Goal: Task Accomplishment & Management: Manage account settings

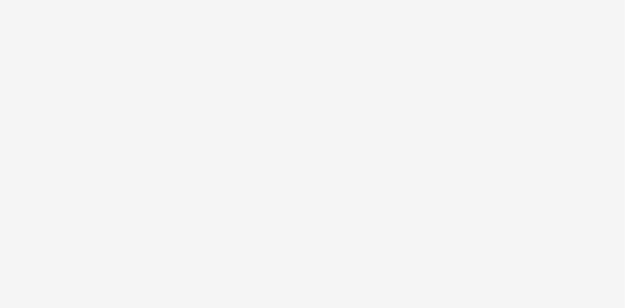
select select "b626f941-834b-427f-b453-0a2b95f57350"
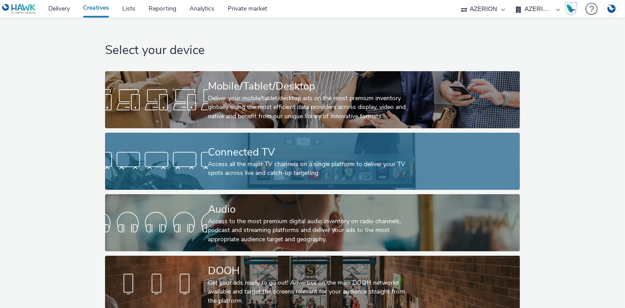
click at [245, 166] on div "Access all the major TV channels on a single platform to deliver your TV spots …" at bounding box center [311, 169] width 206 height 18
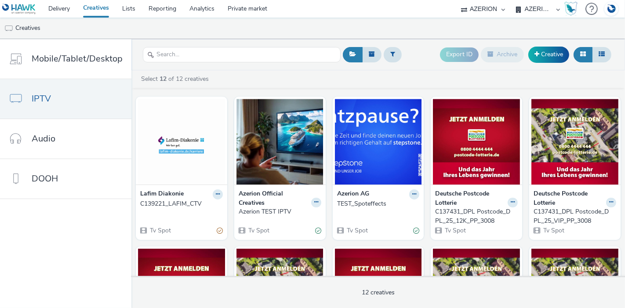
click at [158, 201] on div "C139221_LAFIM_CTV" at bounding box center [179, 204] width 79 height 9
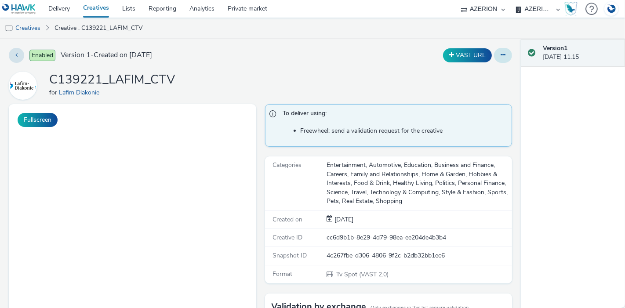
click at [494, 61] on button at bounding box center [503, 55] width 18 height 15
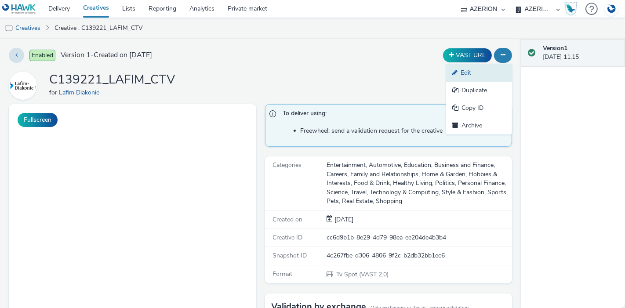
click at [458, 74] on link "Edit" at bounding box center [479, 73] width 66 height 18
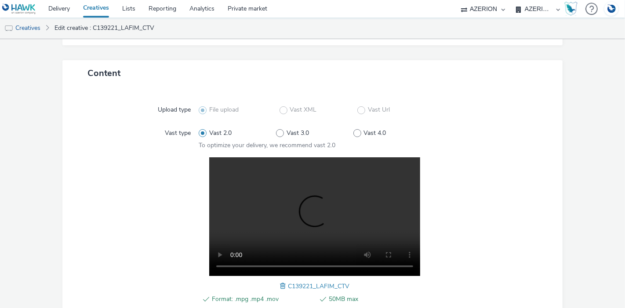
scroll to position [357, 0]
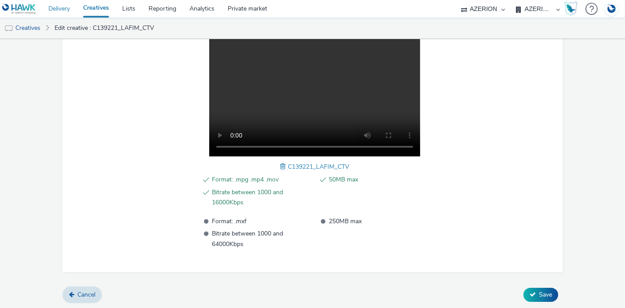
click at [56, 9] on link "Delivery" at bounding box center [59, 9] width 35 height 18
